Goal: Information Seeking & Learning: Compare options

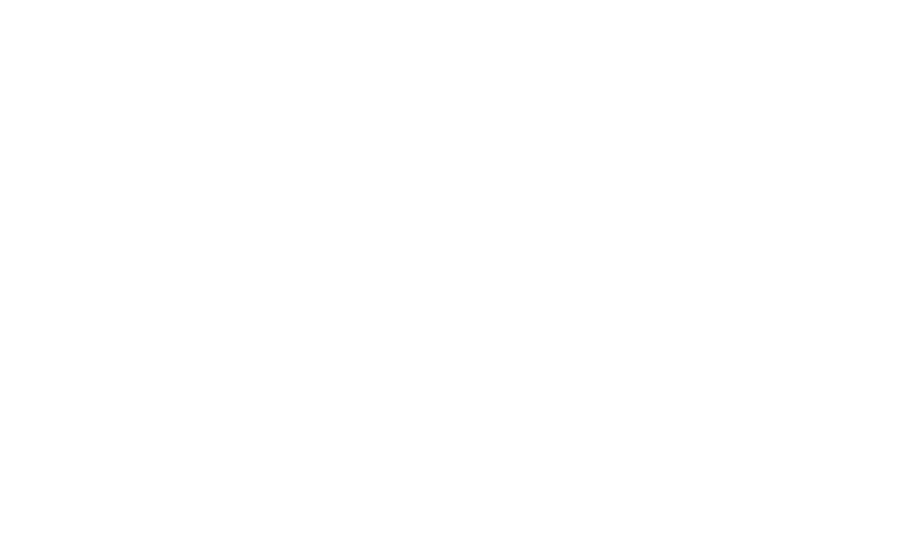
select select "Song"
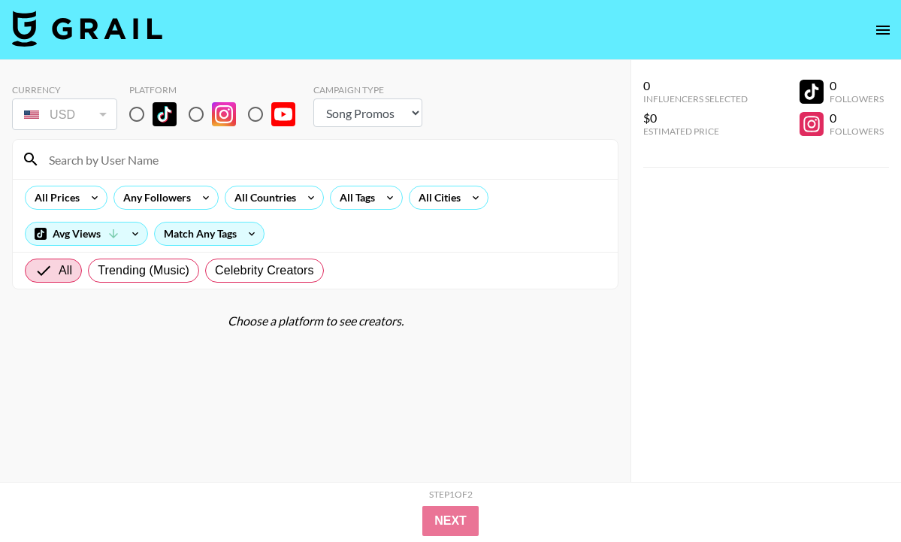
click at [135, 111] on input "radio" at bounding box center [137, 114] width 32 height 32
radio input "true"
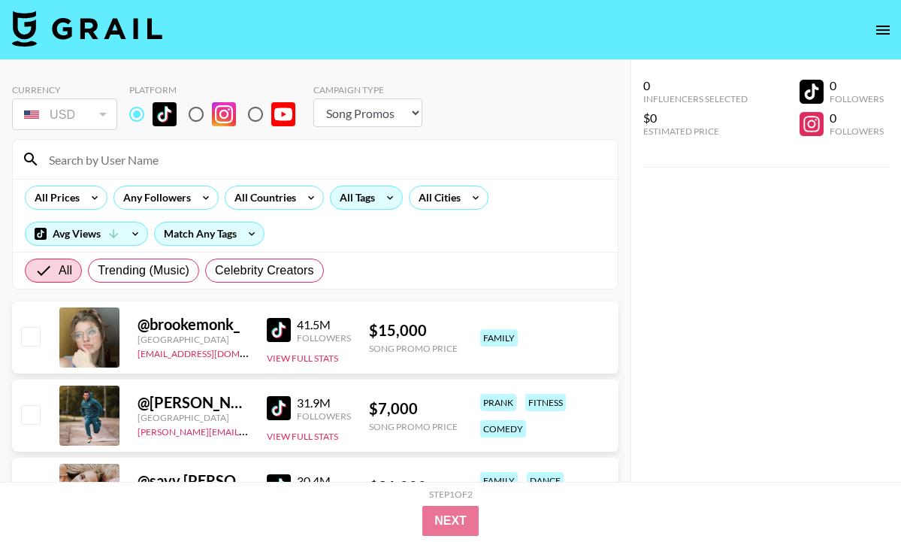
click at [370, 200] on div "All Tags" at bounding box center [354, 197] width 47 height 23
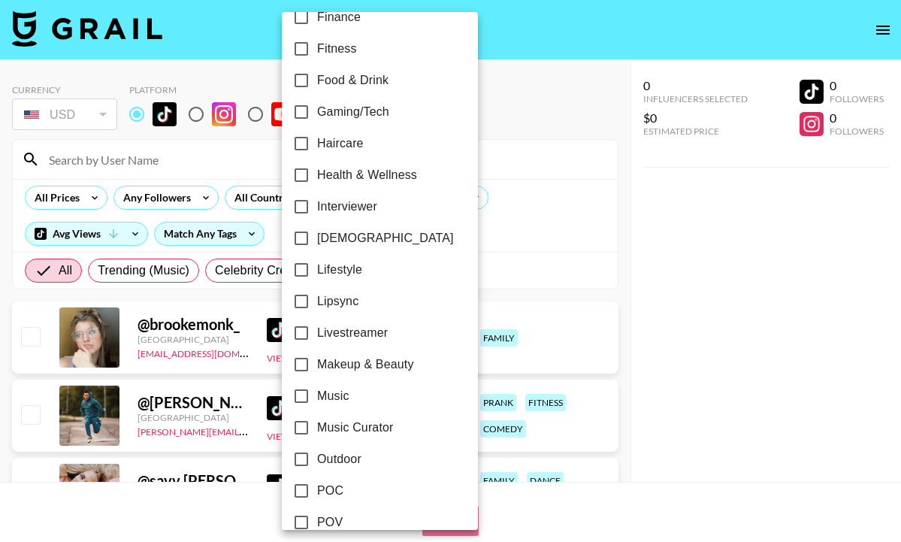
scroll to position [560, 0]
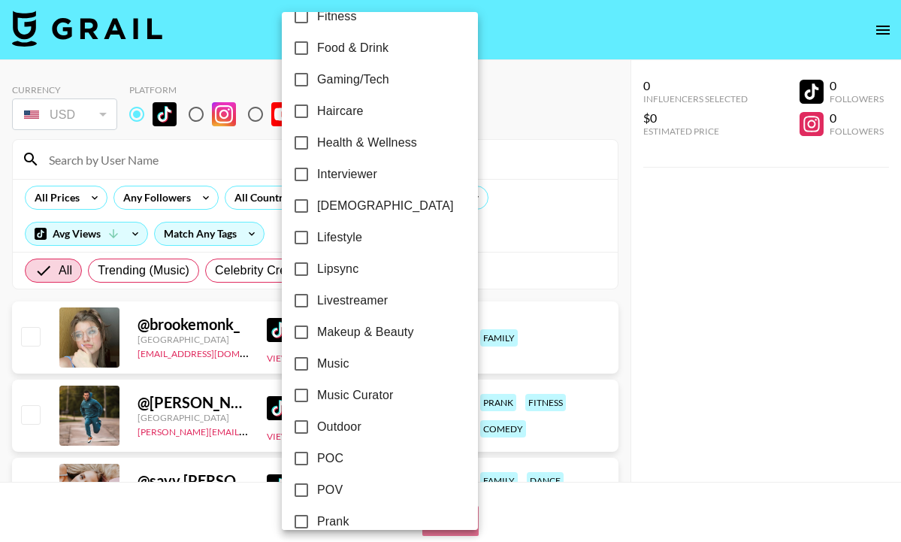
click at [344, 274] on span "Lipsync" at bounding box center [337, 269] width 41 height 18
click at [317, 274] on input "Lipsync" at bounding box center [302, 269] width 32 height 32
checkbox input "true"
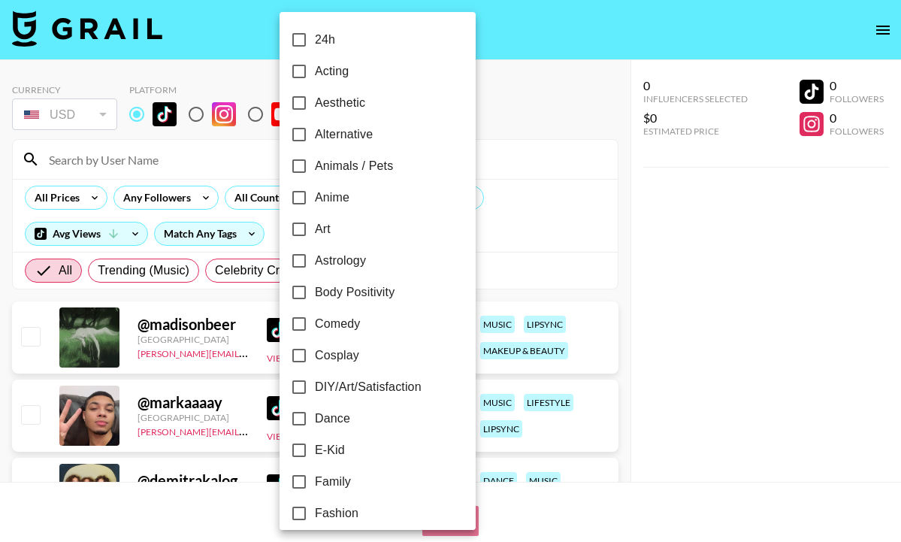
scroll to position [0, 0]
click at [307, 322] on input "Comedy" at bounding box center [299, 324] width 32 height 32
checkbox input "true"
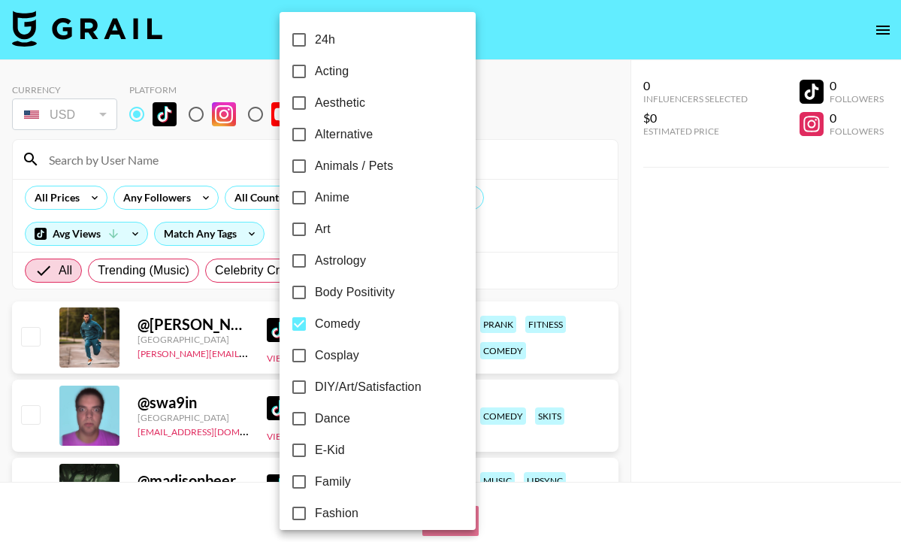
click at [81, 192] on div at bounding box center [450, 271] width 901 height 542
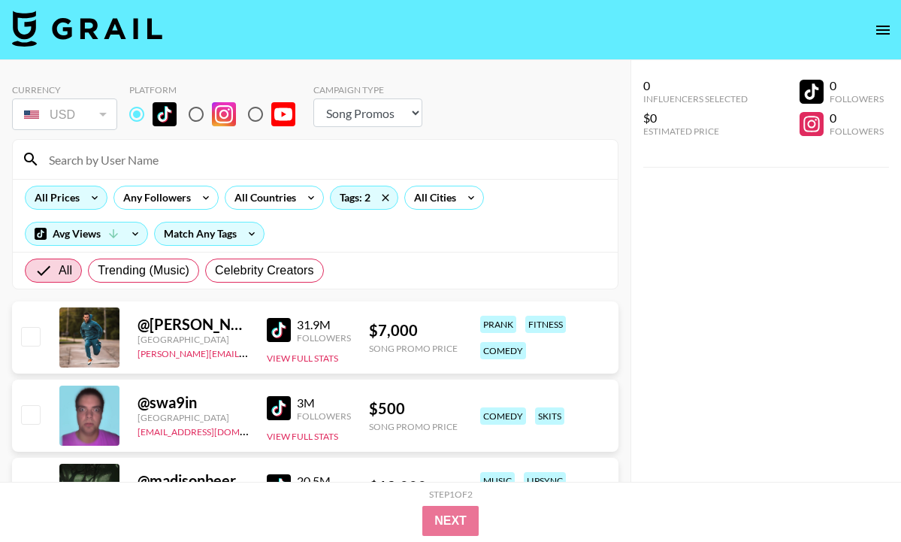
click at [83, 199] on icon at bounding box center [95, 197] width 24 height 23
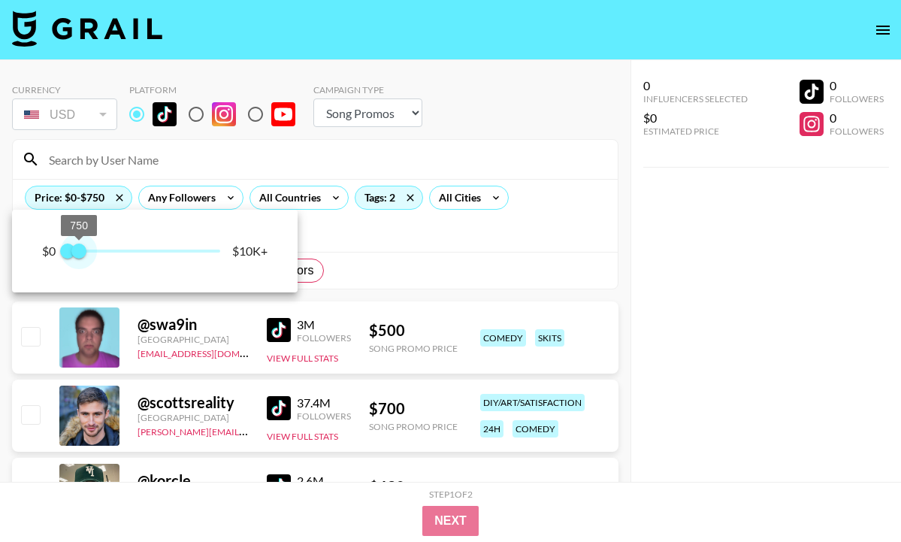
type input "500"
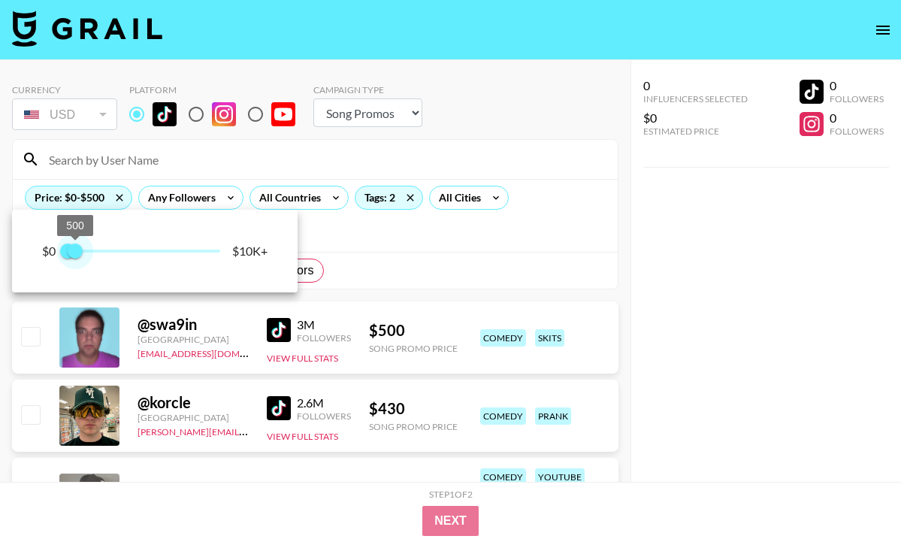
drag, startPoint x: 217, startPoint y: 249, endPoint x: 75, endPoint y: 247, distance: 142.0
click at [75, 247] on span "500" at bounding box center [75, 250] width 15 height 15
click at [443, 259] on div at bounding box center [450, 271] width 901 height 542
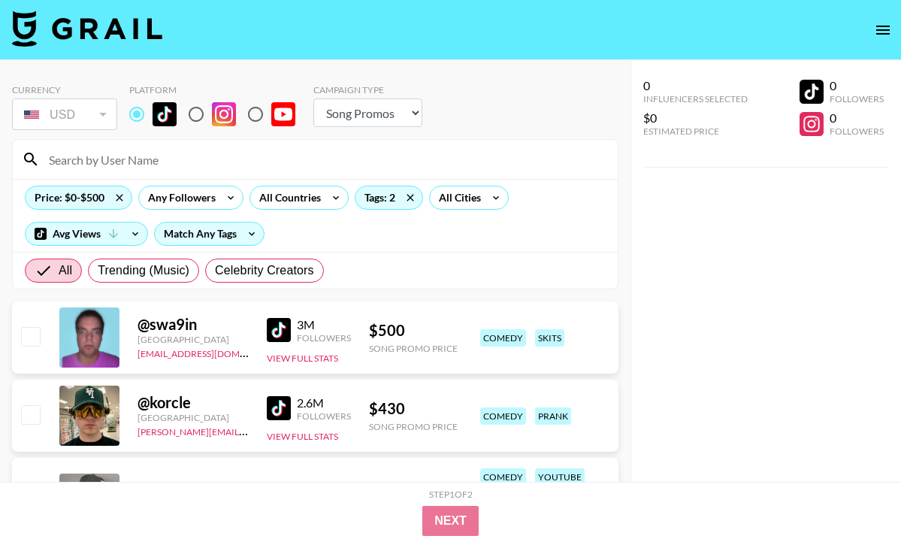
click at [259, 122] on input "radio" at bounding box center [256, 114] width 32 height 32
radio input "true"
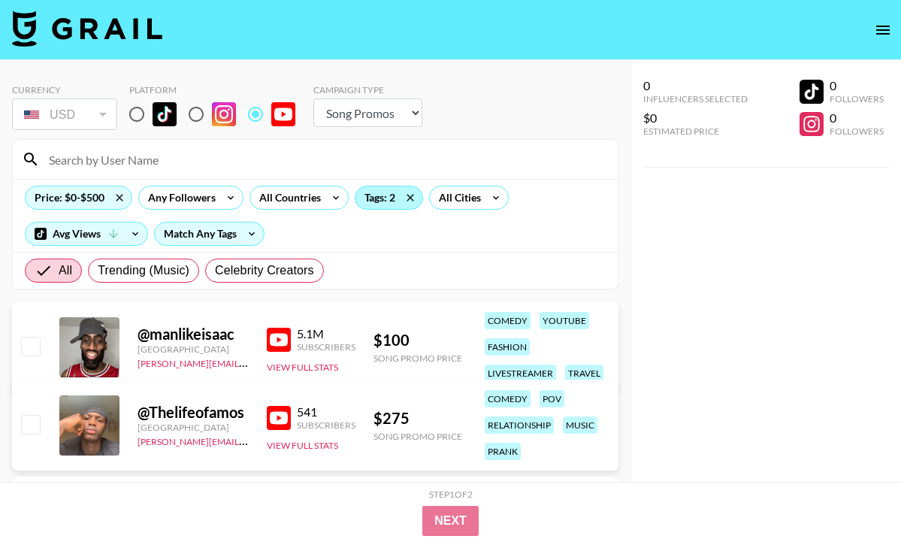
click at [378, 196] on div "Tags: 2" at bounding box center [388, 197] width 67 height 23
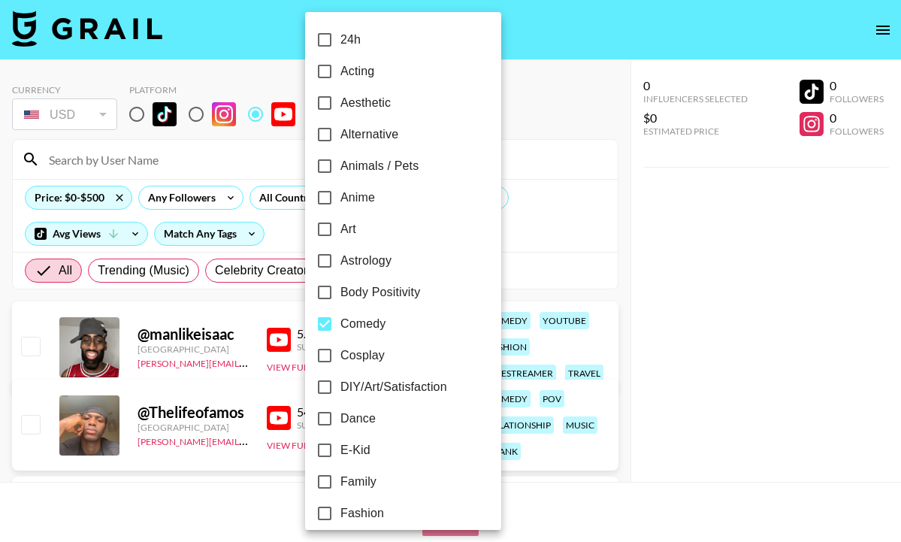
click at [333, 324] on input "Comedy" at bounding box center [325, 324] width 32 height 32
checkbox input "false"
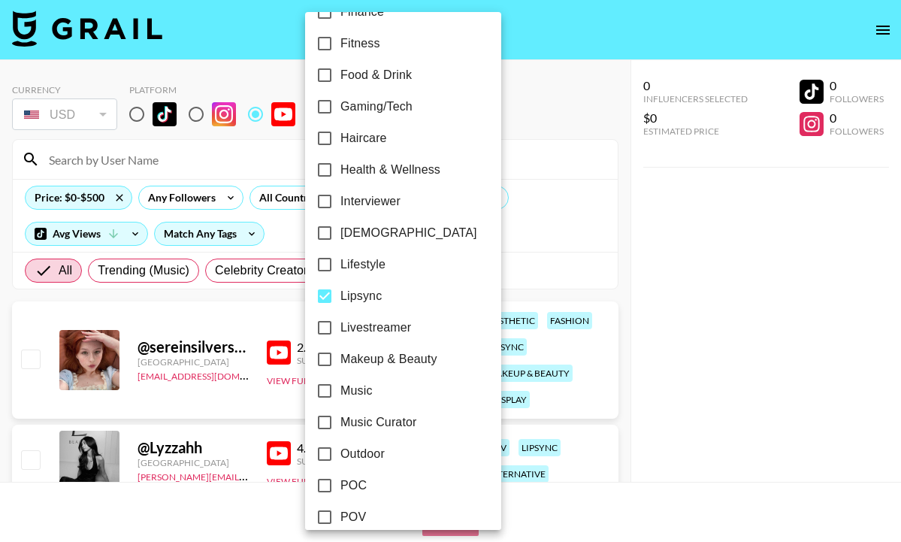
scroll to position [573, 0]
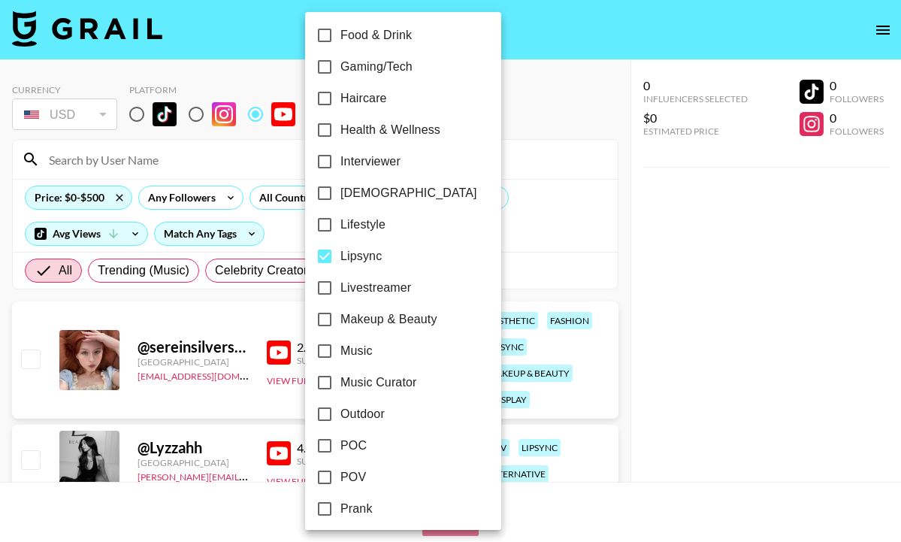
click at [323, 258] on input "Lipsync" at bounding box center [325, 256] width 32 height 32
checkbox input "false"
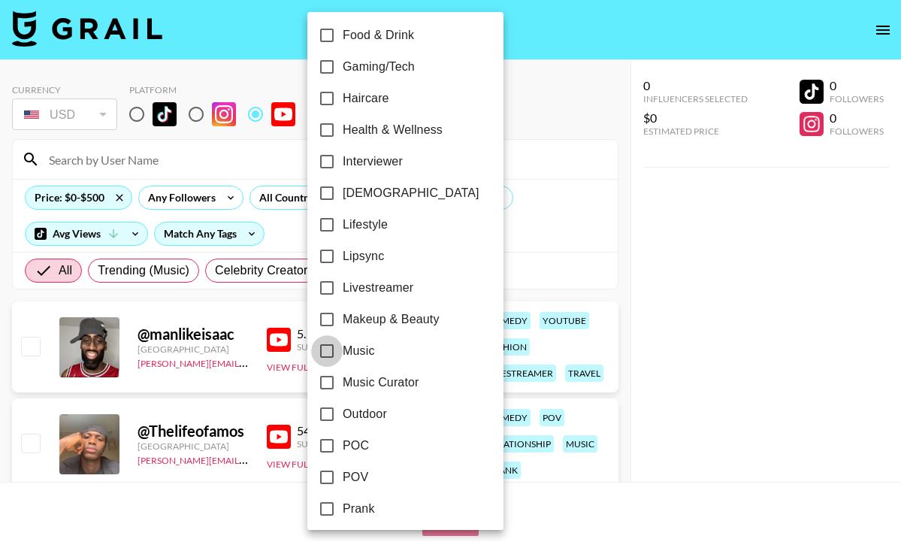
click at [330, 350] on input "Music" at bounding box center [327, 351] width 32 height 32
checkbox input "true"
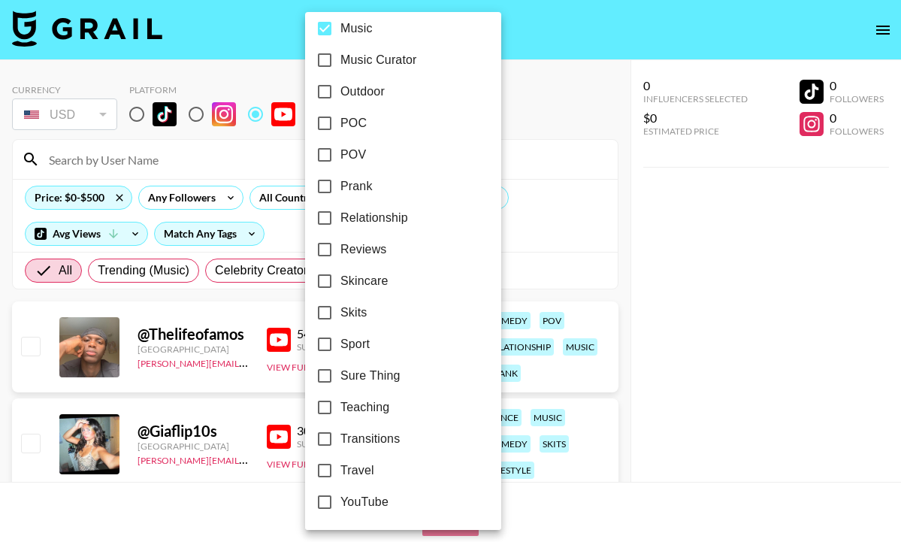
scroll to position [895, 0]
click at [512, 259] on div at bounding box center [450, 271] width 901 height 542
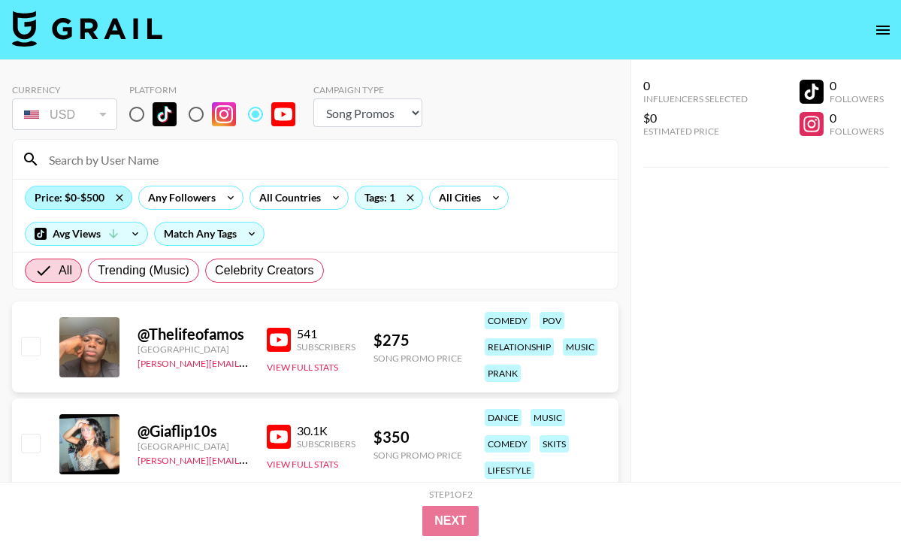
click at [78, 198] on div "Price: $0-$500" at bounding box center [79, 197] width 106 height 23
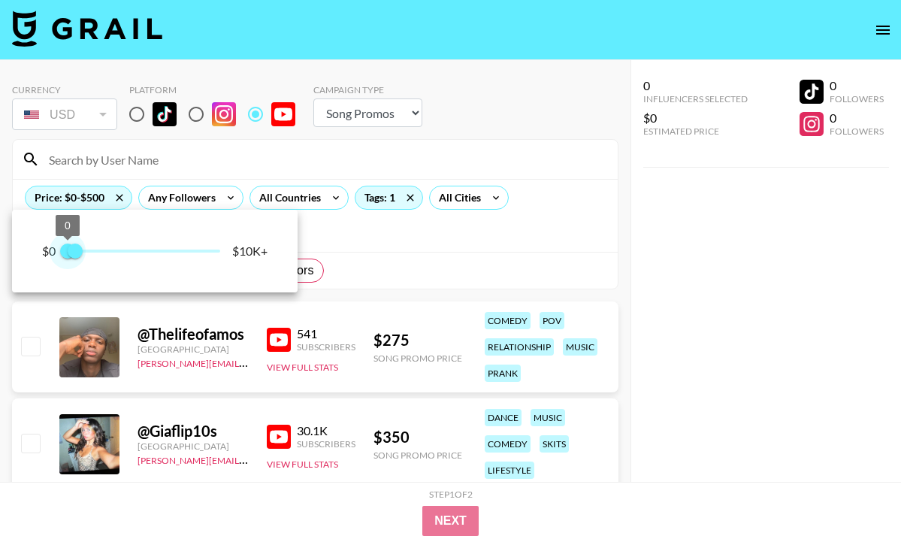
type input "500"
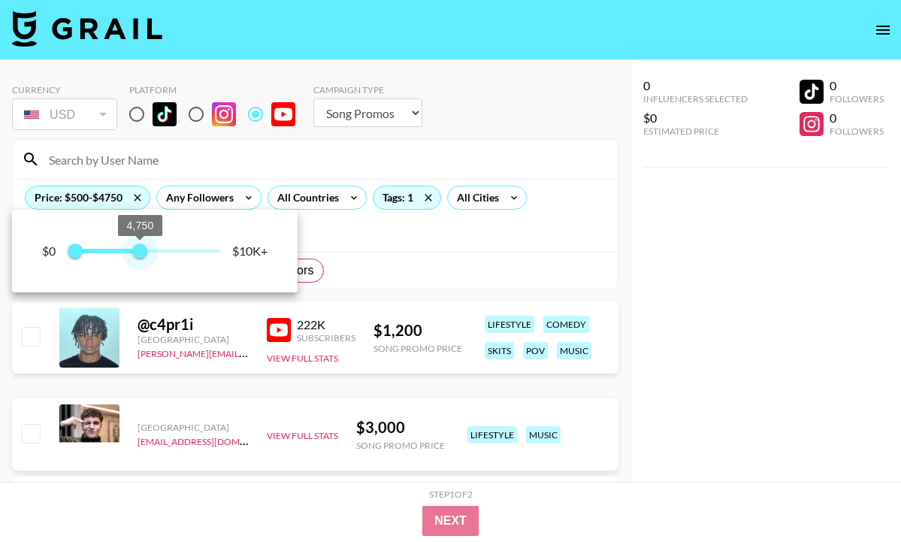
type input "4500"
drag, startPoint x: 68, startPoint y: 252, endPoint x: 135, endPoint y: 251, distance: 67.6
click at [135, 251] on span "4,500" at bounding box center [136, 250] width 15 height 15
click at [384, 288] on div at bounding box center [450, 271] width 901 height 542
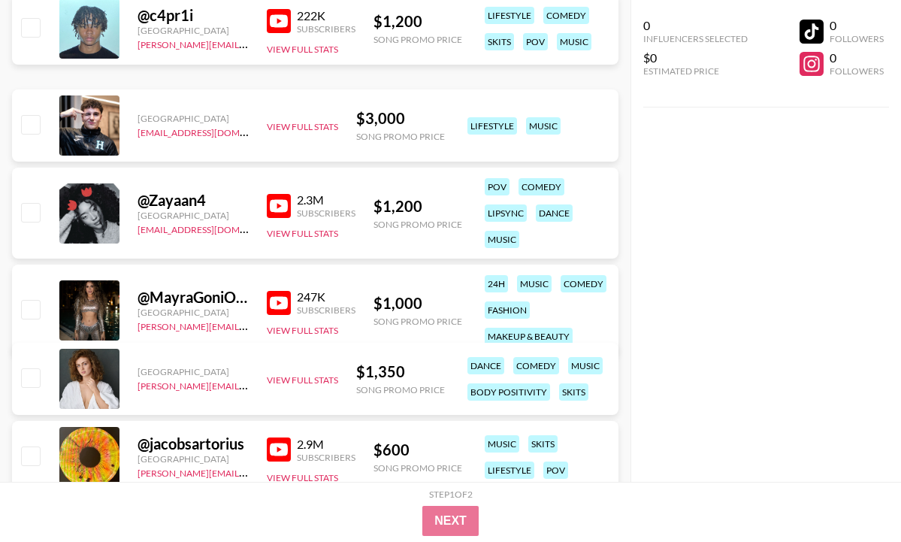
scroll to position [315, 0]
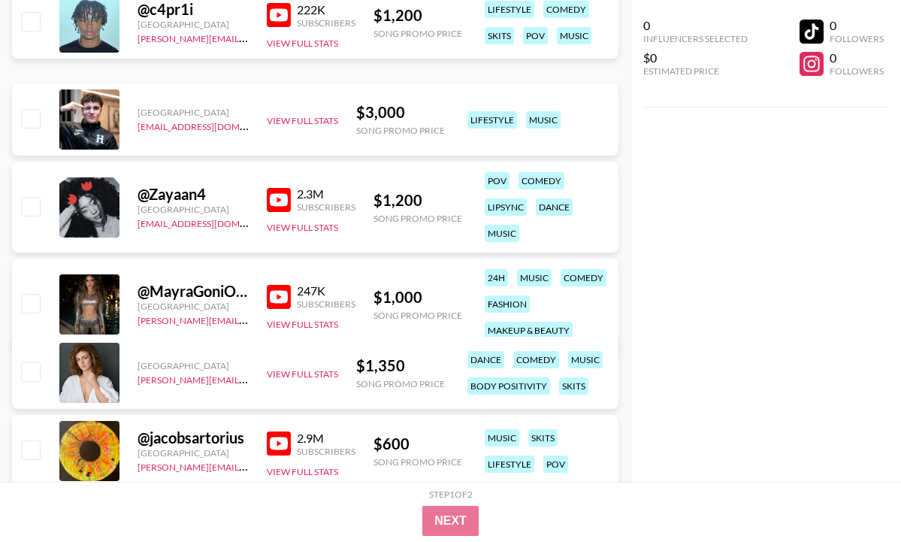
click at [267, 304] on img at bounding box center [279, 297] width 24 height 24
click at [101, 301] on div at bounding box center [89, 304] width 60 height 60
click at [169, 291] on div "@ MayraGoniOficial" at bounding box center [193, 291] width 111 height 19
click at [307, 319] on button "View Full Stats" at bounding box center [302, 324] width 71 height 11
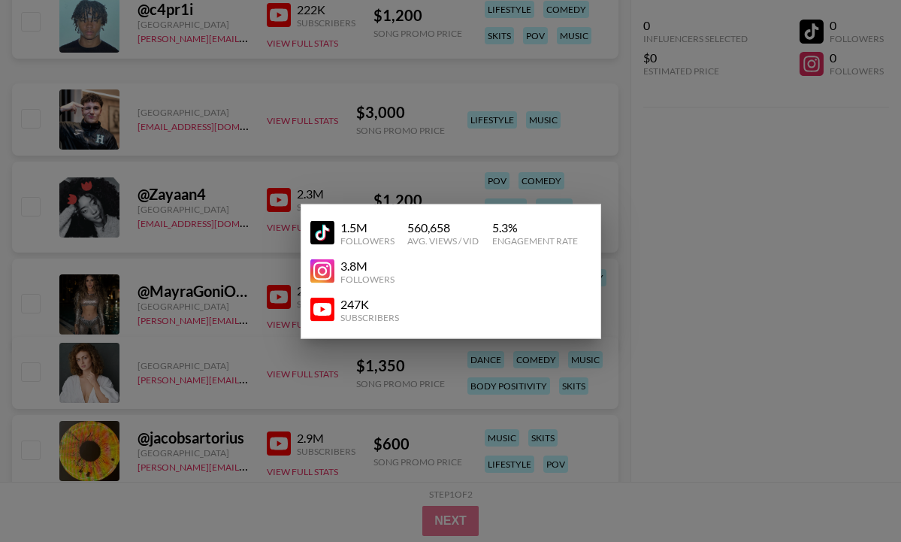
click at [324, 309] on img at bounding box center [322, 310] width 24 height 24
click at [209, 286] on div at bounding box center [450, 271] width 901 height 542
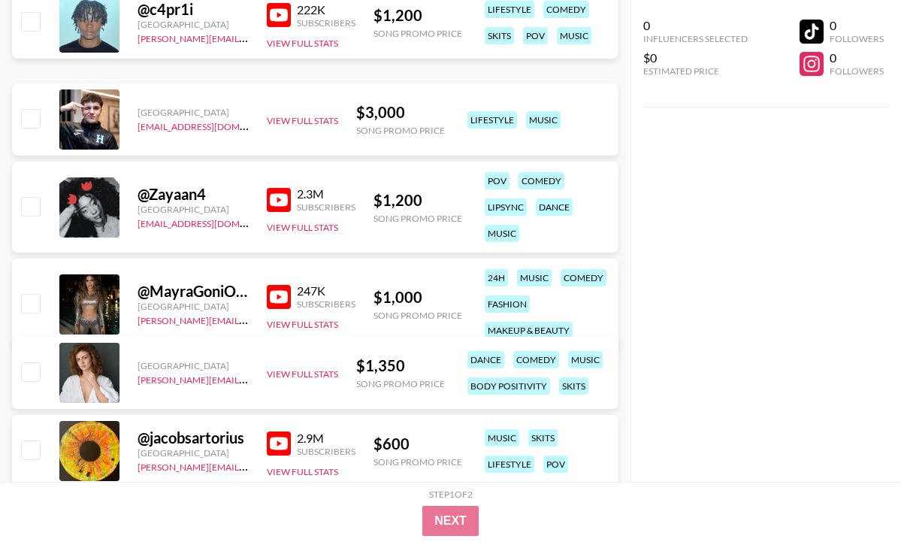
click at [217, 291] on div "@ MayraGoniOficial" at bounding box center [193, 291] width 111 height 19
click at [144, 292] on div "@ MayraGoniOficial" at bounding box center [193, 291] width 111 height 19
click at [104, 306] on div at bounding box center [89, 304] width 60 height 60
click at [29, 303] on input "checkbox" at bounding box center [30, 303] width 18 height 18
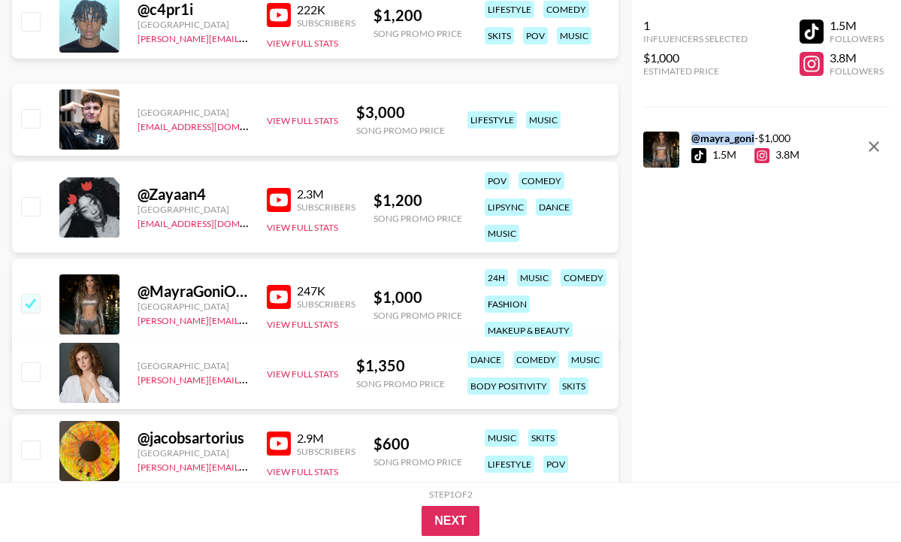
drag, startPoint x: 754, startPoint y: 139, endPoint x: 693, endPoint y: 139, distance: 61.6
click at [693, 139] on div "@ mayra_goni - $ 1,000" at bounding box center [745, 139] width 108 height 14
copy strong "@ mayra_goni"
click at [23, 300] on input "checkbox" at bounding box center [30, 303] width 18 height 18
checkbox input "false"
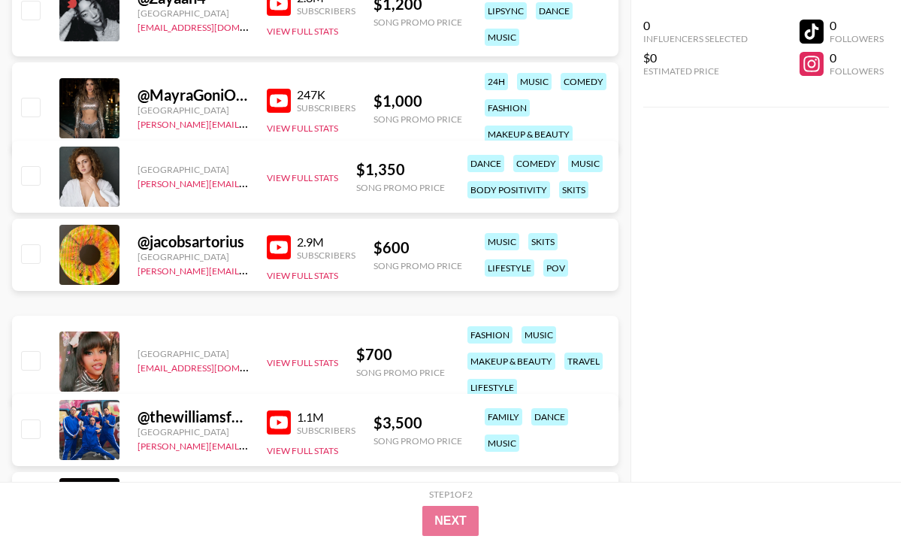
scroll to position [520, 0]
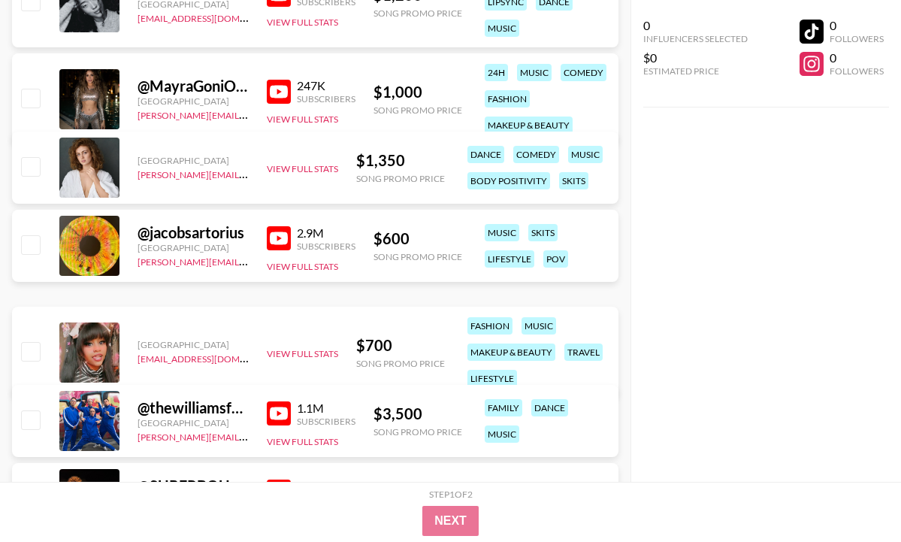
click at [168, 232] on div "@ jacobsartorius" at bounding box center [193, 232] width 111 height 19
click at [26, 243] on input "checkbox" at bounding box center [30, 244] width 18 height 18
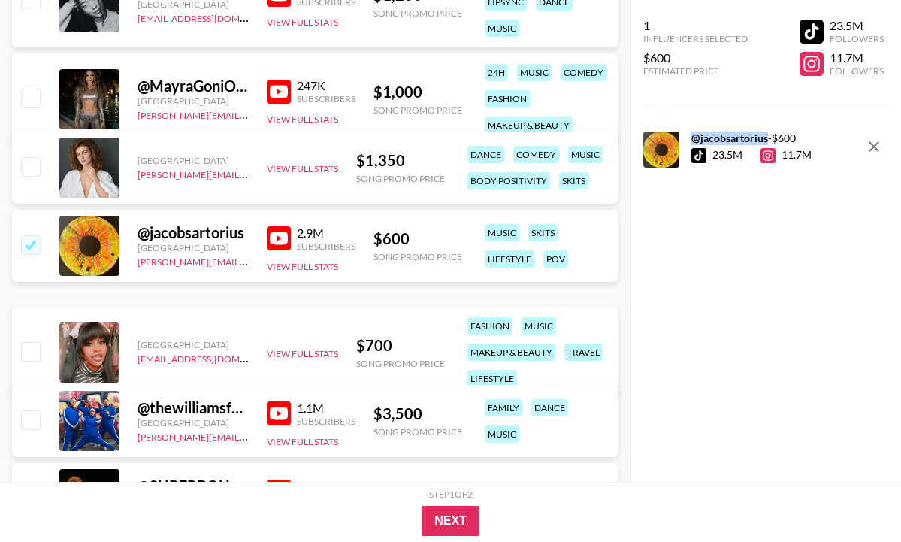
drag, startPoint x: 768, startPoint y: 138, endPoint x: 694, endPoint y: 136, distance: 74.4
click at [694, 136] on div "@ jacobsartorius - $ 600" at bounding box center [751, 139] width 120 height 14
copy strong "@ jacobsartorius"
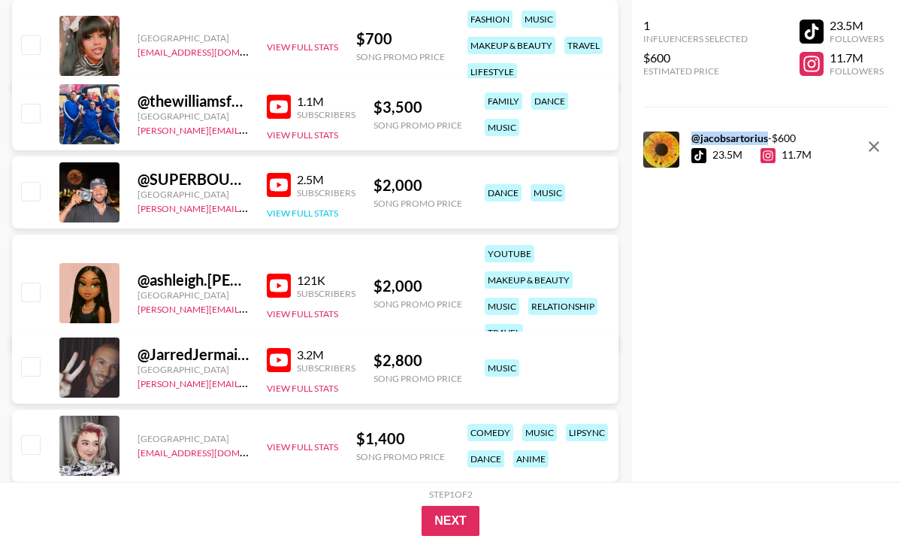
scroll to position [829, 0]
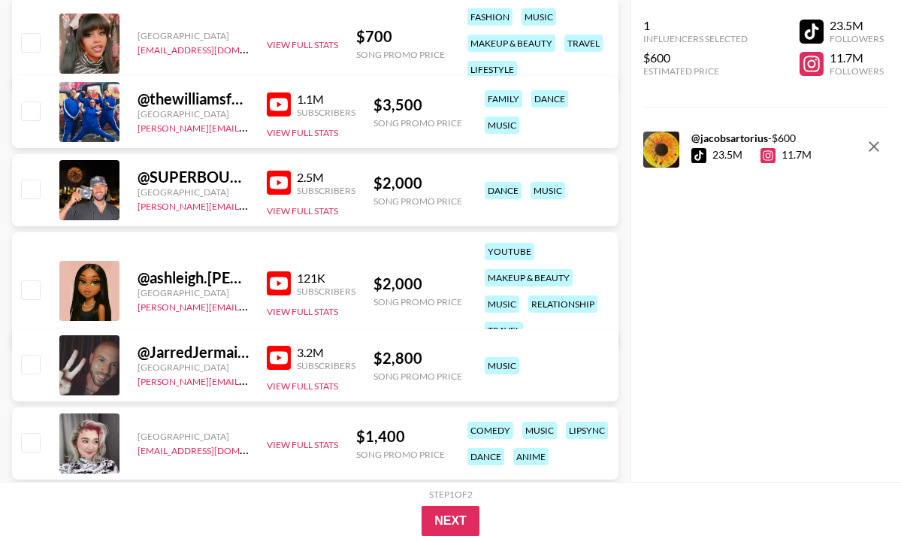
click at [155, 280] on div "@ ashleigh.[PERSON_NAME]" at bounding box center [193, 277] width 111 height 19
click at [884, 145] on button "remove" at bounding box center [874, 147] width 30 height 30
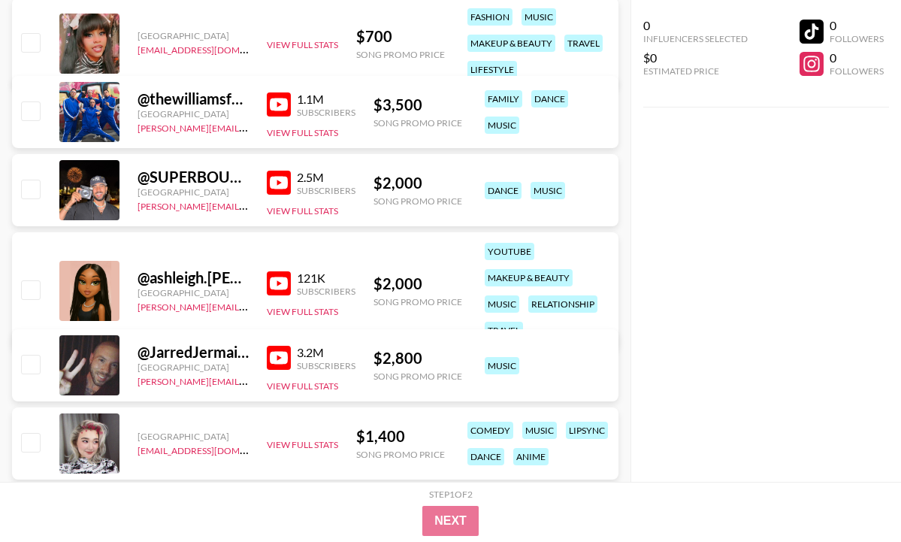
checkbox input "false"
click at [36, 289] on input "checkbox" at bounding box center [30, 289] width 18 height 18
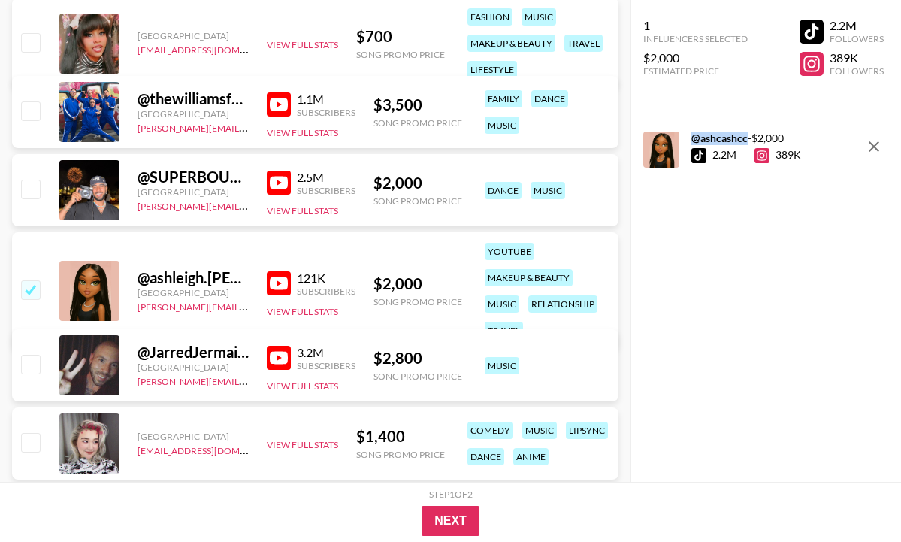
drag, startPoint x: 747, startPoint y: 138, endPoint x: 693, endPoint y: 141, distance: 54.2
click at [693, 141] on div "@ ashcashcc - $ 2,000" at bounding box center [746, 139] width 110 height 14
copy strong "@ ashcashcc"
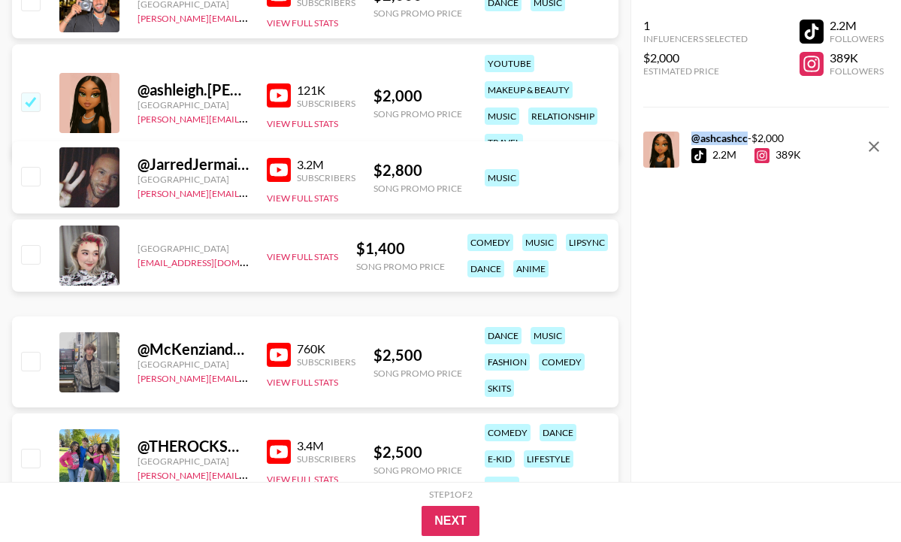
scroll to position [1020, 0]
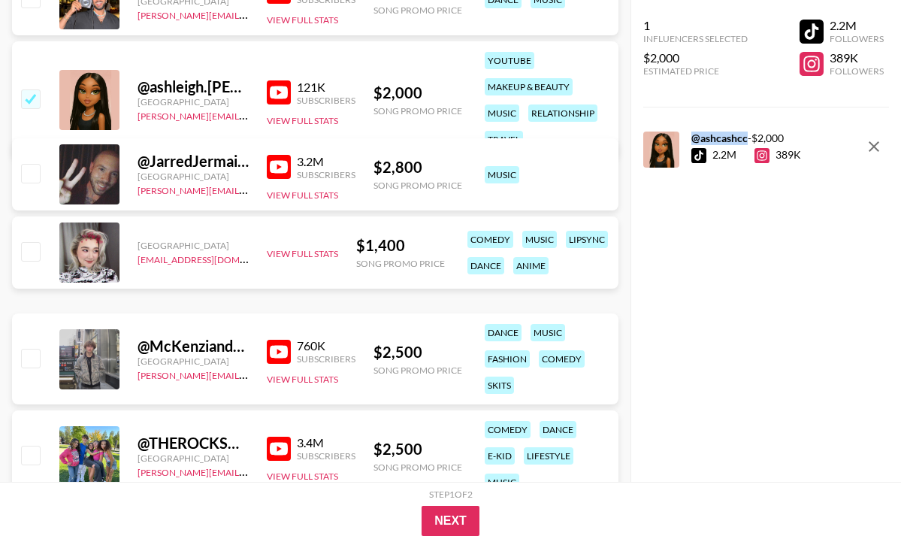
click at [28, 96] on input "checkbox" at bounding box center [30, 98] width 18 height 18
checkbox input "false"
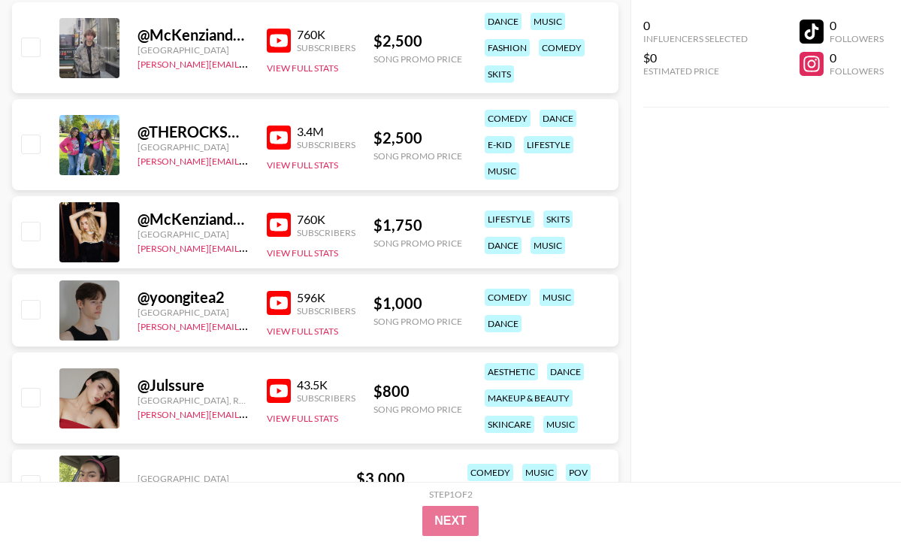
scroll to position [1333, 0]
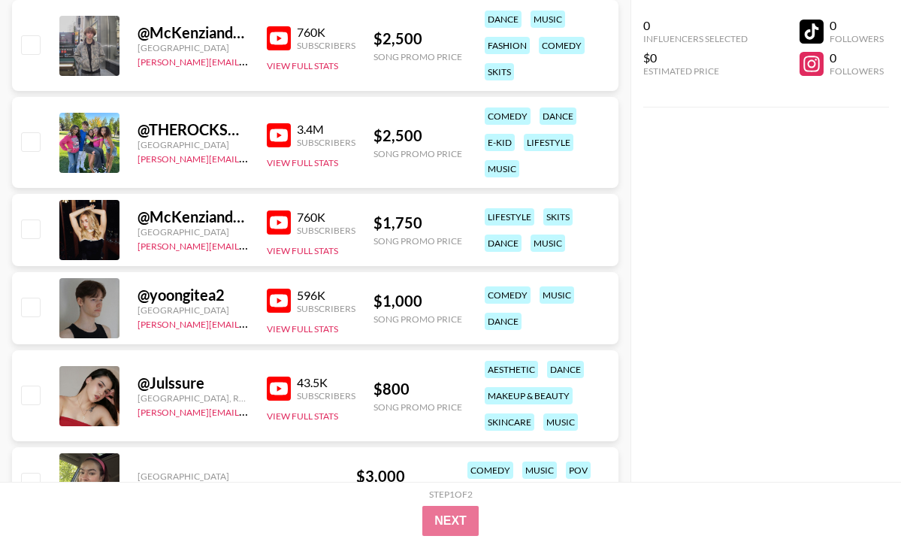
click at [277, 222] on img at bounding box center [279, 222] width 24 height 24
click at [276, 219] on img at bounding box center [279, 222] width 24 height 24
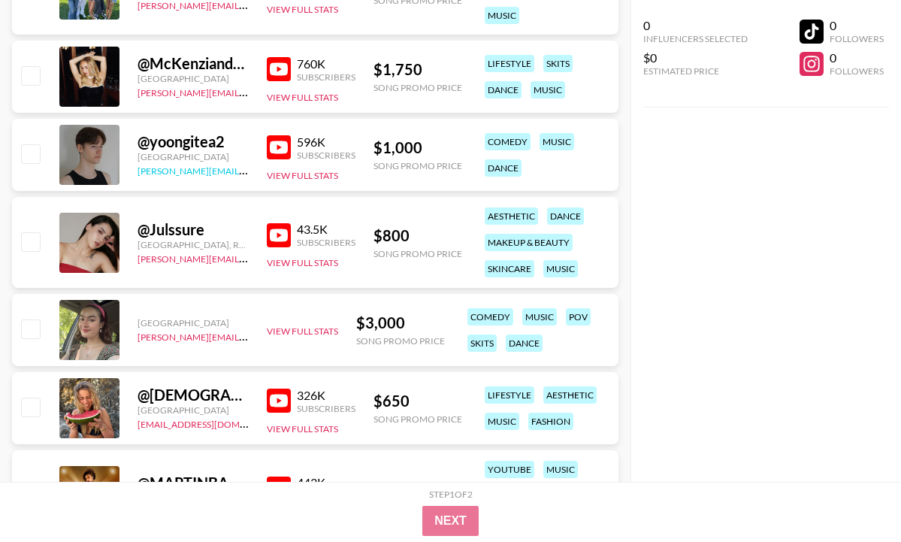
scroll to position [1505, 0]
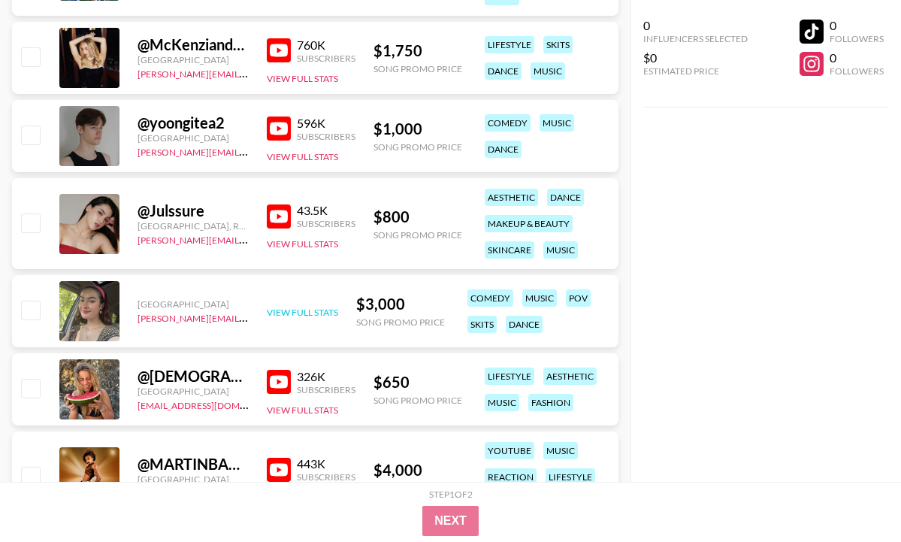
click at [285, 316] on button "View Full Stats" at bounding box center [302, 312] width 71 height 11
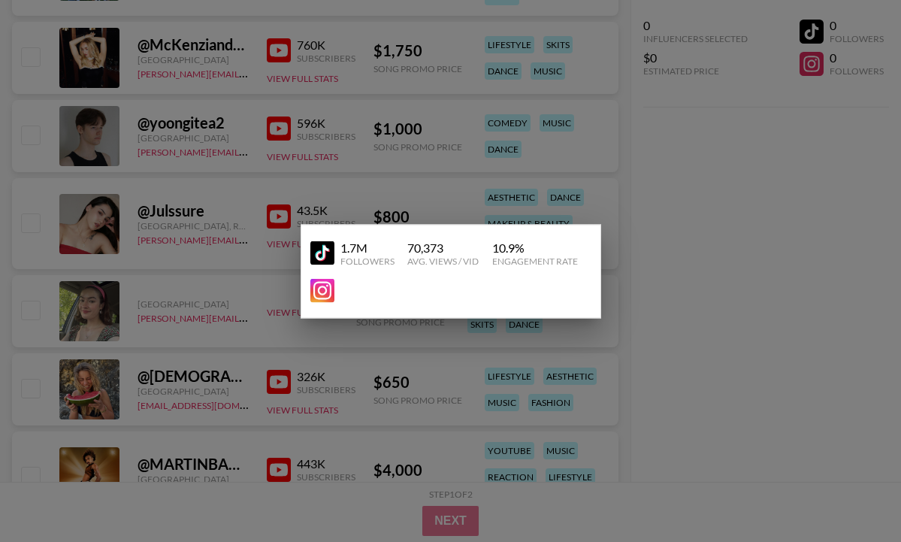
click at [134, 301] on div at bounding box center [450, 271] width 901 height 542
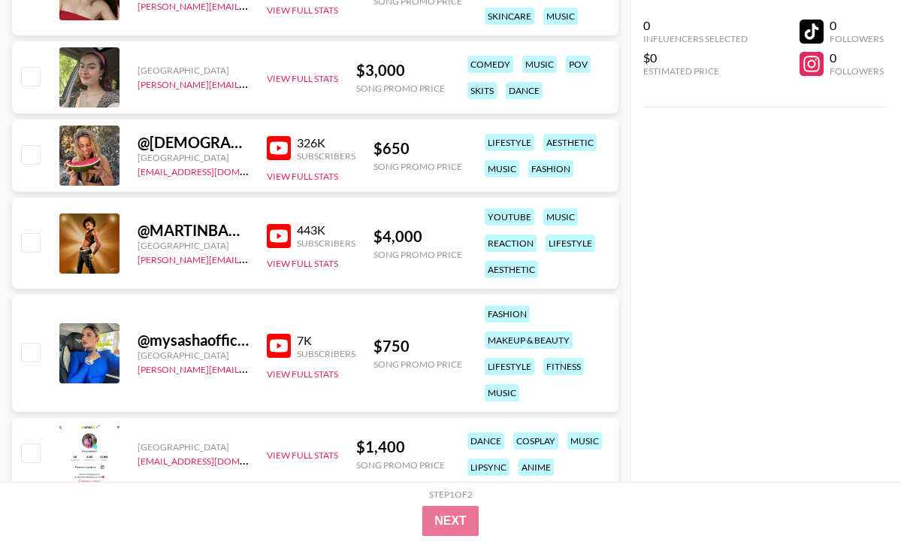
scroll to position [1746, 0]
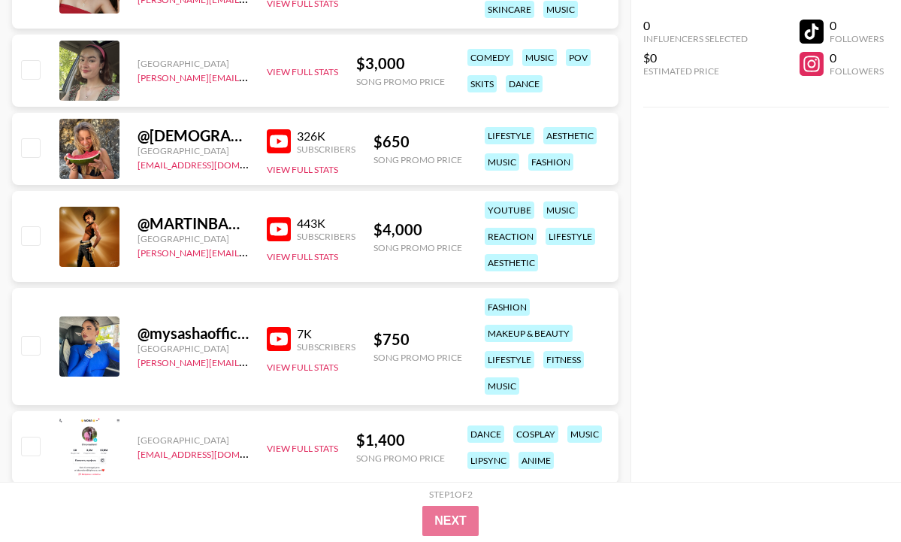
click at [195, 330] on div "@ mysashaofficial" at bounding box center [193, 333] width 111 height 19
click at [270, 349] on img at bounding box center [279, 339] width 24 height 24
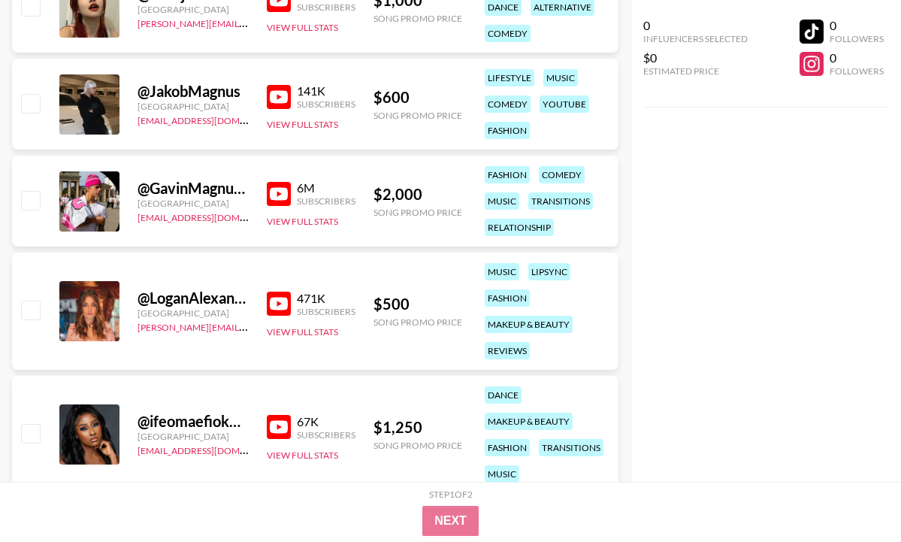
scroll to position [2760, 0]
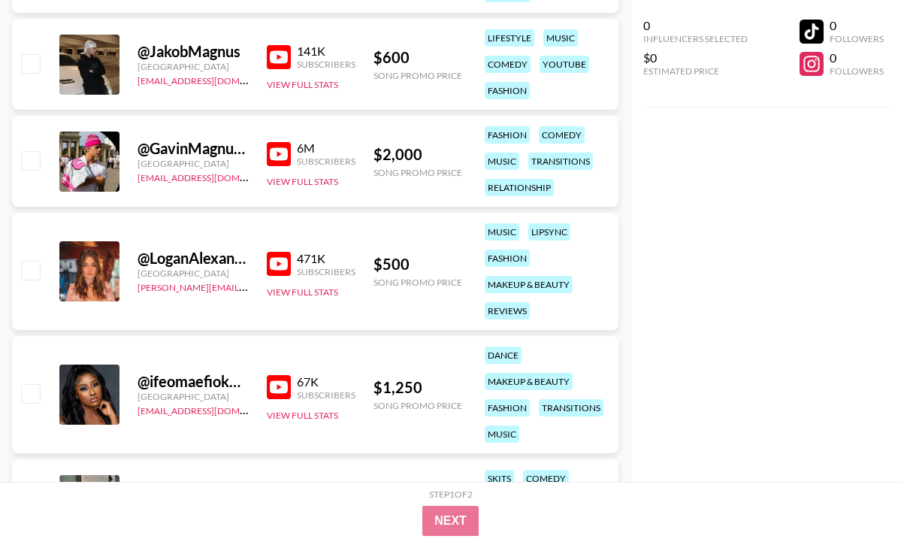
click at [280, 257] on img at bounding box center [279, 264] width 24 height 24
click at [277, 265] on img at bounding box center [279, 264] width 24 height 24
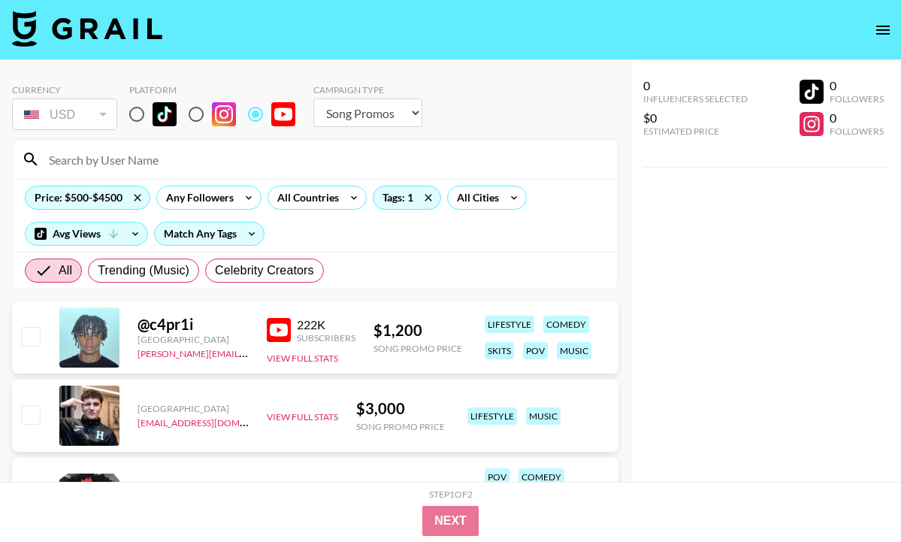
scroll to position [0, 0]
click at [330, 192] on div "All Countries" at bounding box center [305, 197] width 74 height 23
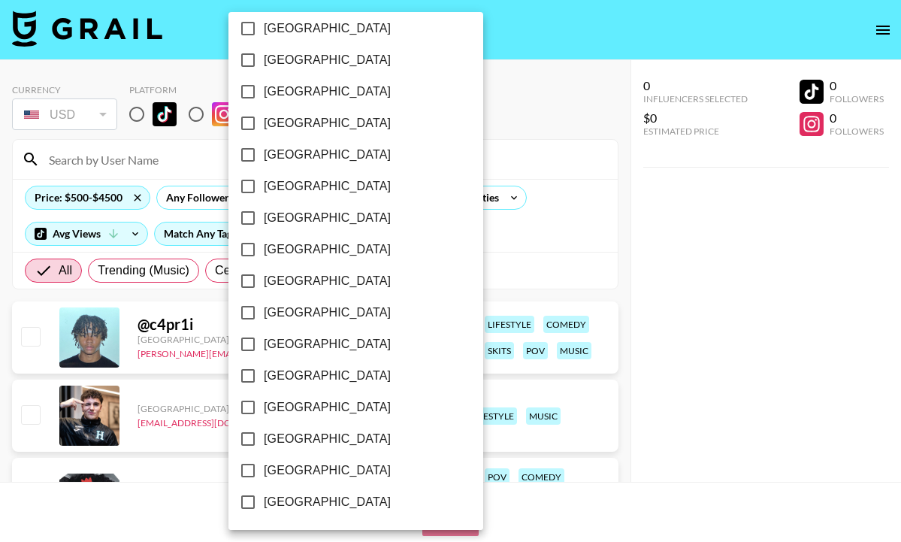
scroll to position [1211, 0]
click at [239, 462] on input "[GEOGRAPHIC_DATA]" at bounding box center [248, 471] width 32 height 32
checkbox input "true"
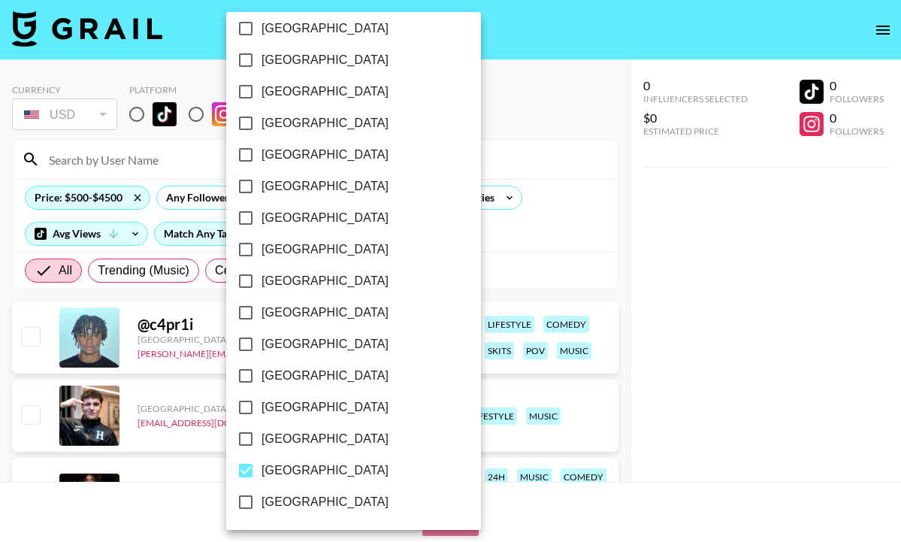
click at [551, 243] on div at bounding box center [450, 271] width 901 height 542
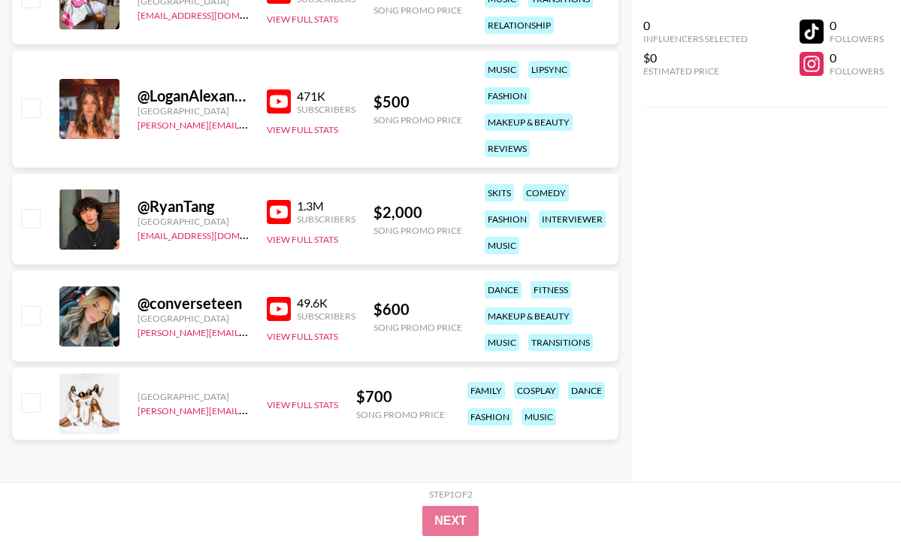
scroll to position [1976, 0]
click at [276, 307] on img at bounding box center [279, 309] width 24 height 24
